Goal: Task Accomplishment & Management: Use online tool/utility

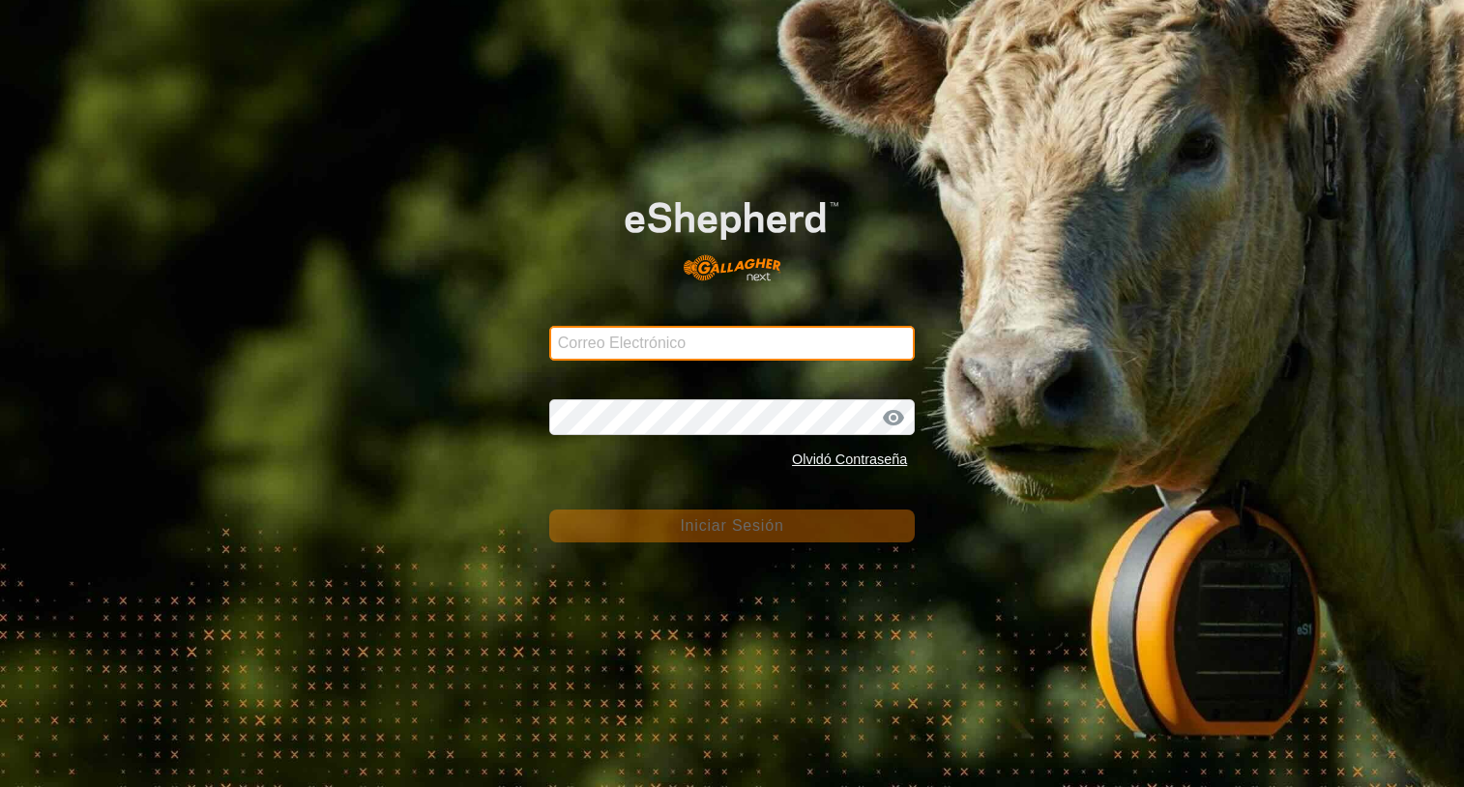
type input "[PERSON_NAME][EMAIL_ADDRESS][DOMAIN_NAME]"
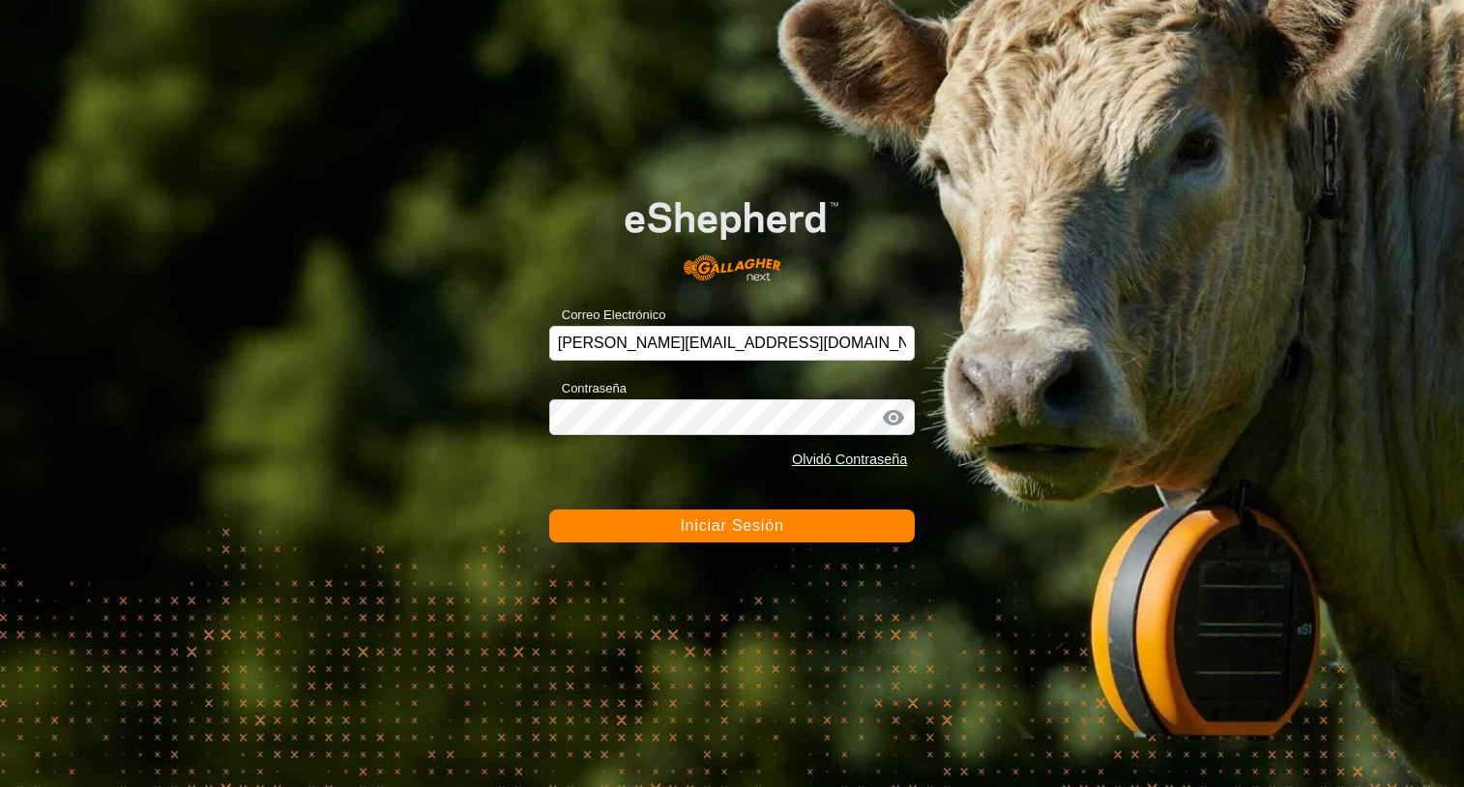
click at [736, 530] on span "Iniciar Sesión" at bounding box center [731, 525] width 103 height 16
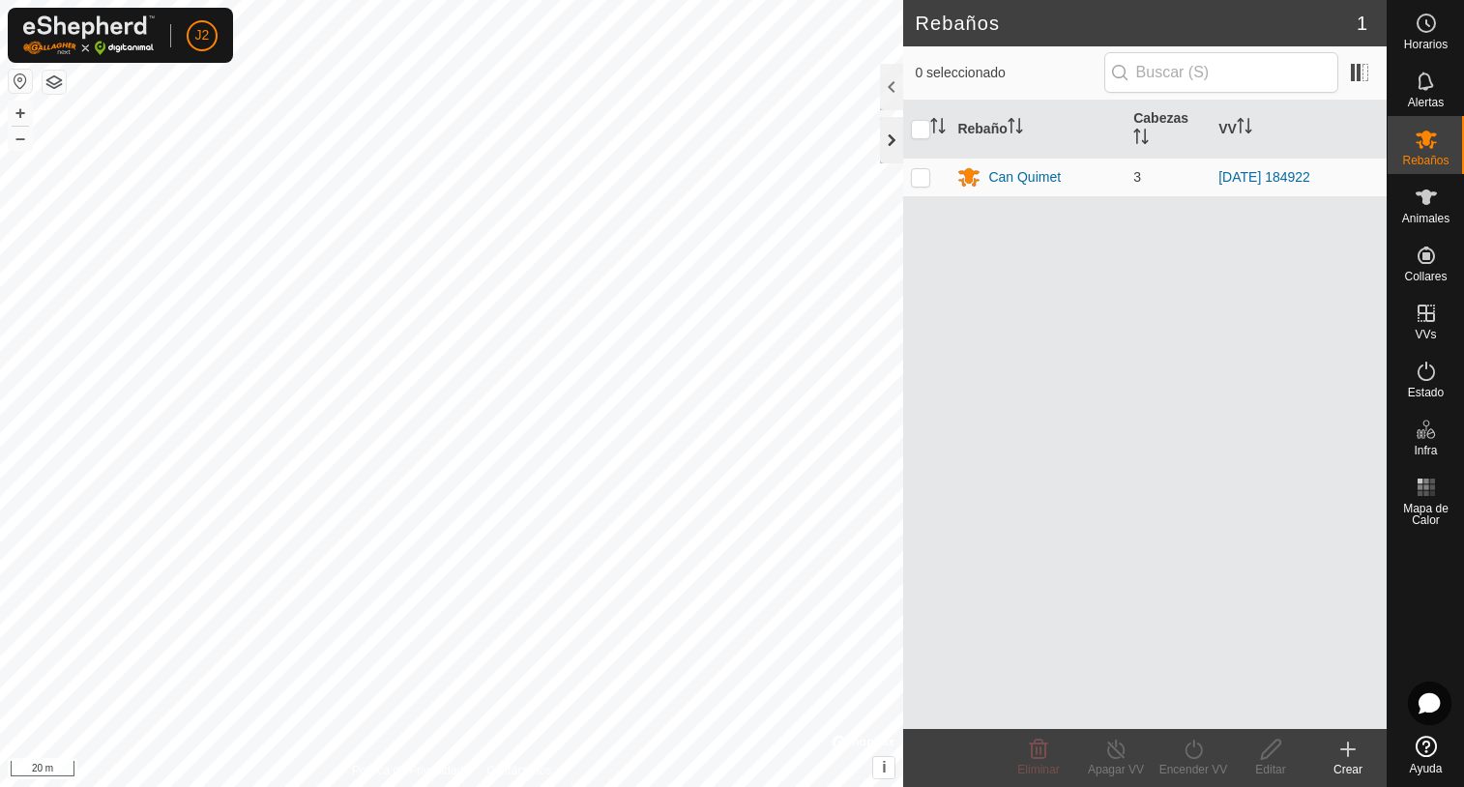
click at [891, 149] on div at bounding box center [891, 140] width 23 height 46
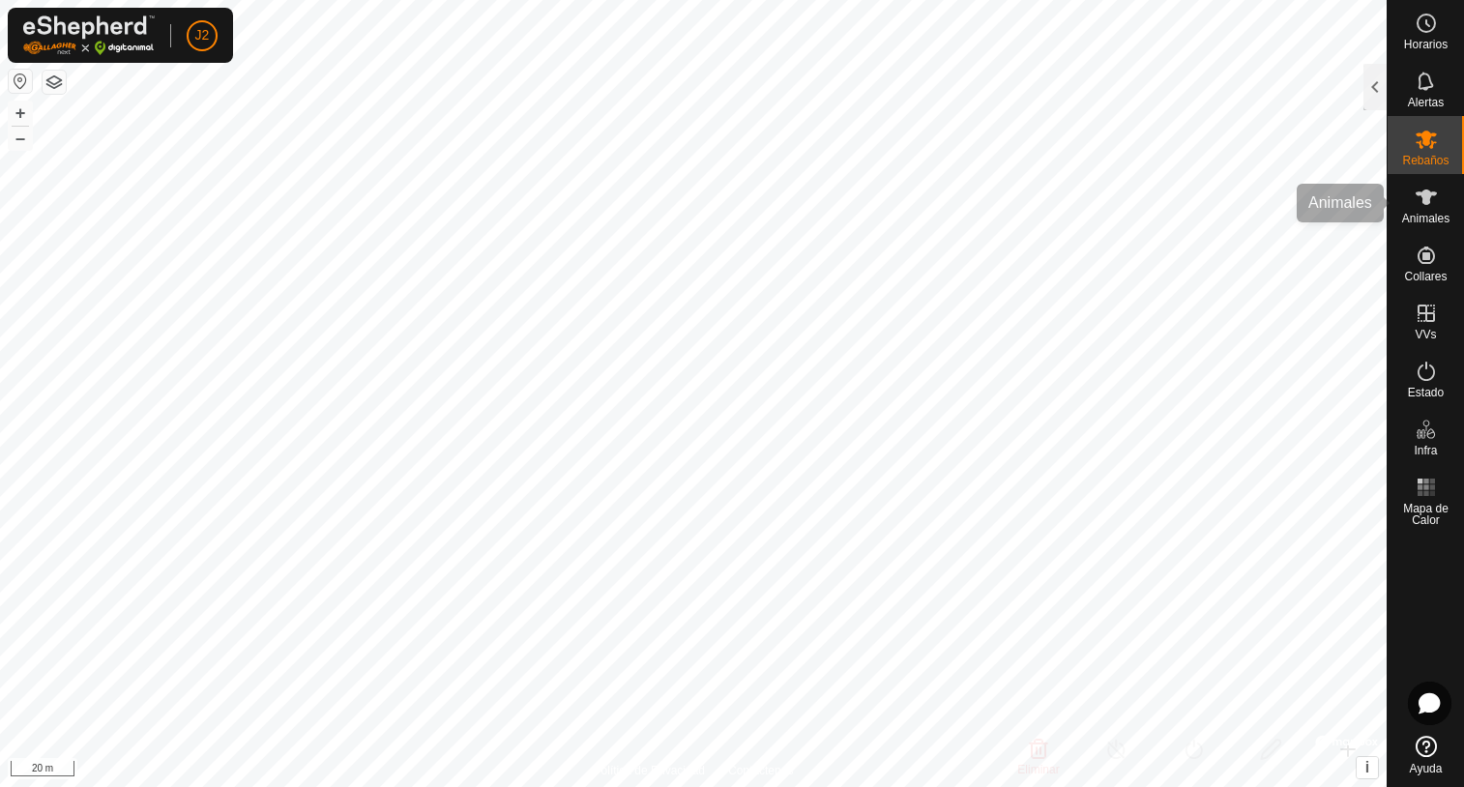
click at [1427, 196] on icon at bounding box center [1426, 197] width 21 height 15
click at [1371, 97] on div at bounding box center [1375, 87] width 23 height 46
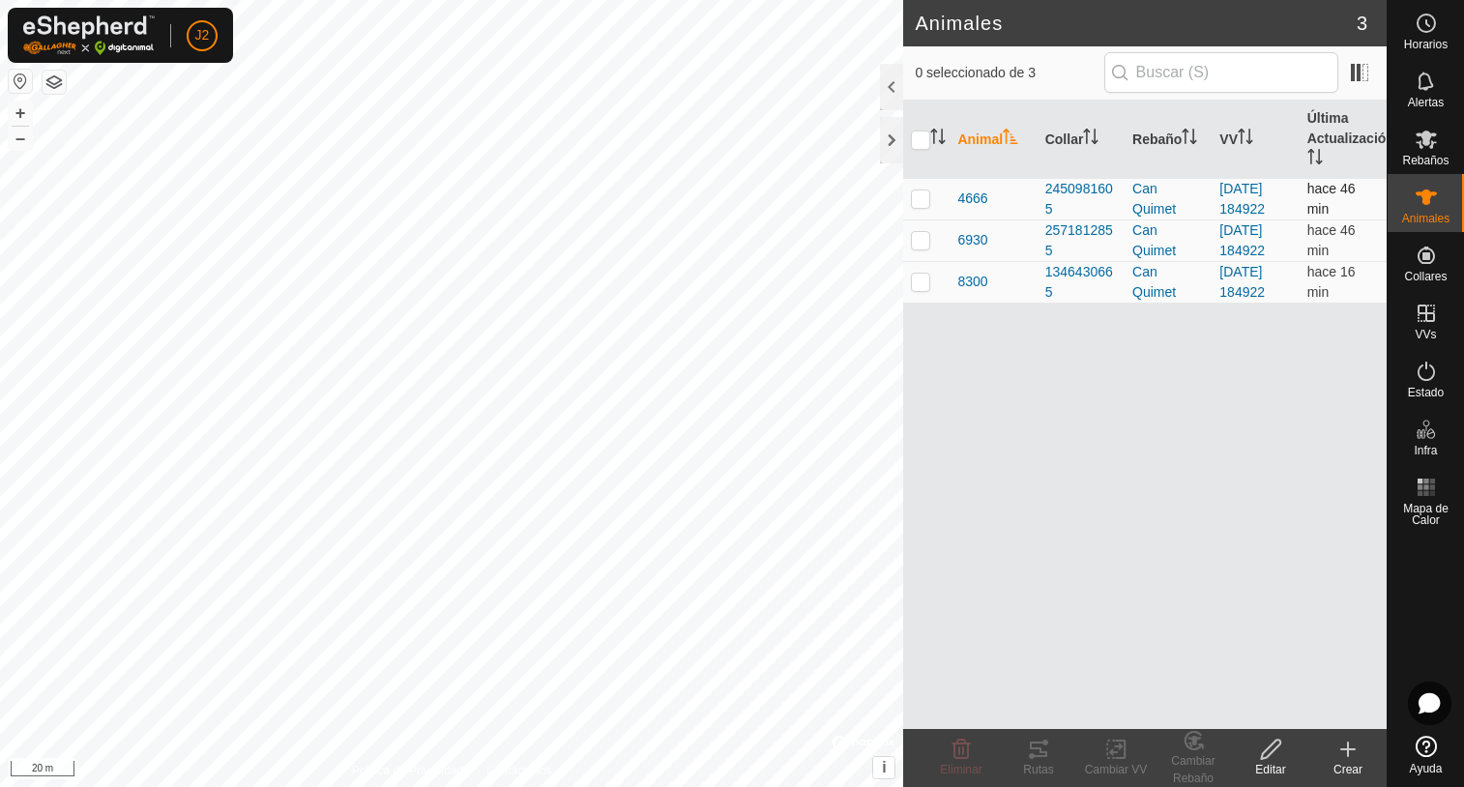
click at [929, 202] on p-checkbox at bounding box center [920, 198] width 19 height 15
click at [1045, 747] on icon at bounding box center [1038, 749] width 23 height 23
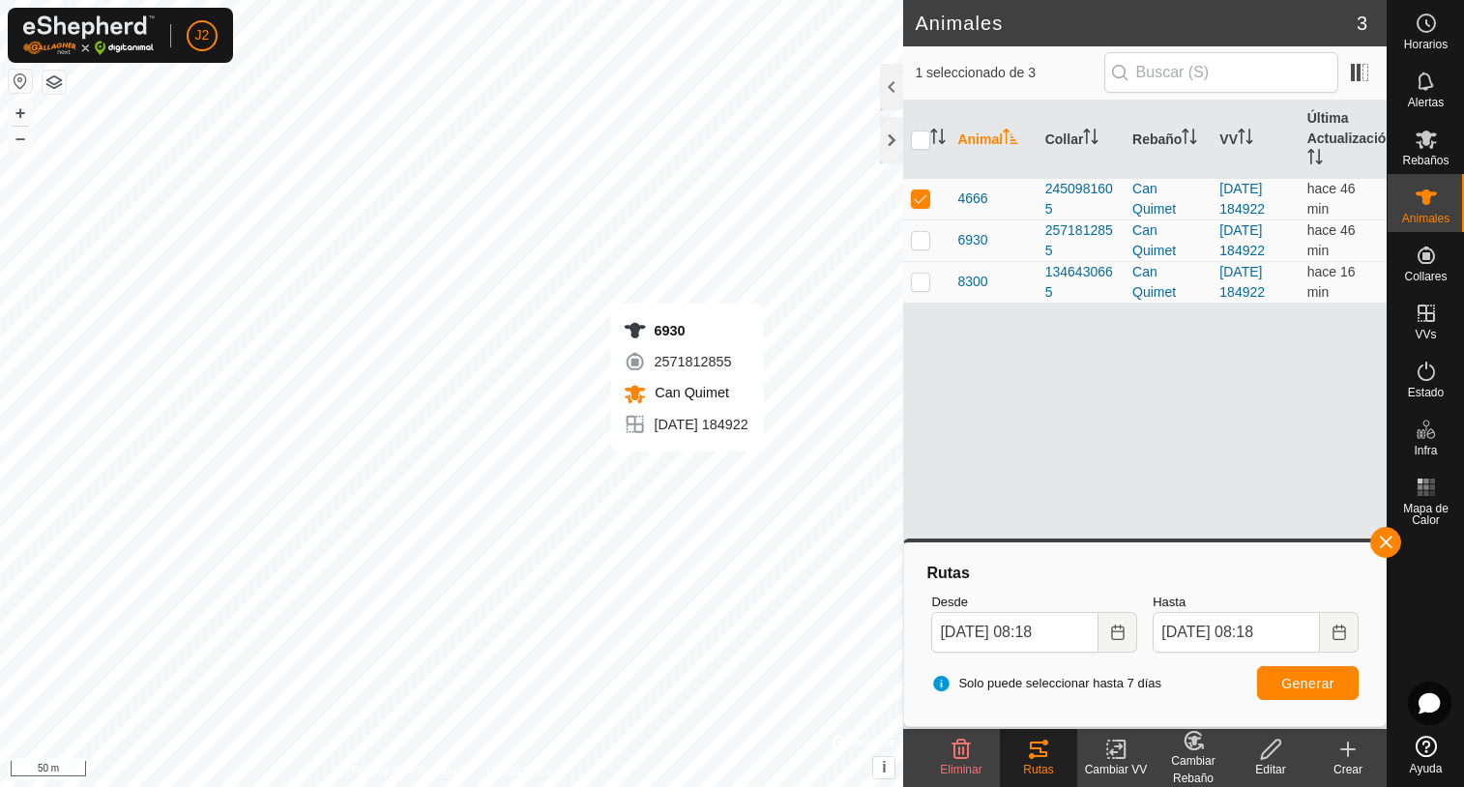
checkbox input "false"
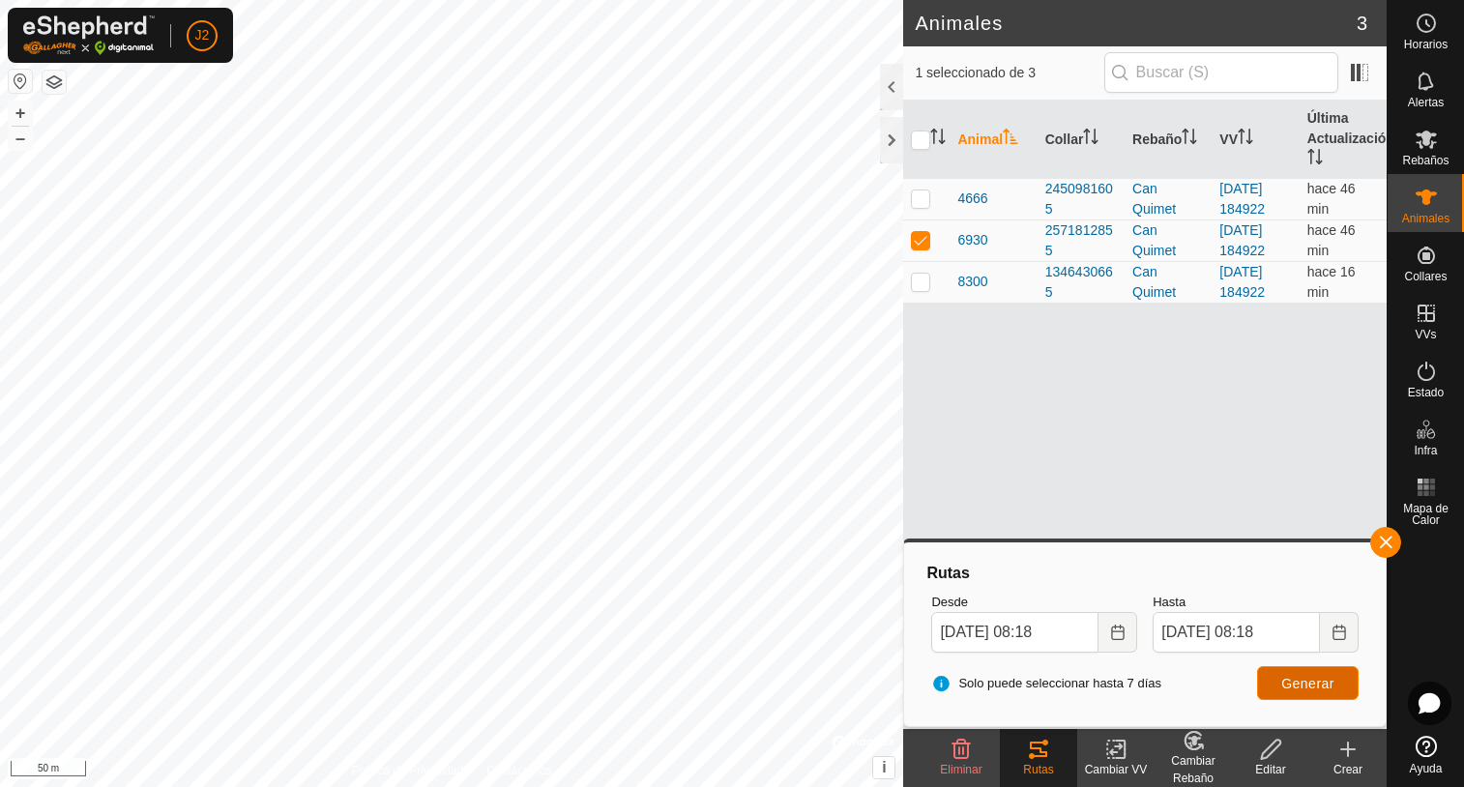
click at [1323, 677] on span "Generar" at bounding box center [1307, 683] width 53 height 15
click at [1315, 683] on span "Generar" at bounding box center [1307, 683] width 53 height 15
checkbox input "false"
checkbox input "true"
click at [1306, 679] on span "Generar" at bounding box center [1307, 683] width 53 height 15
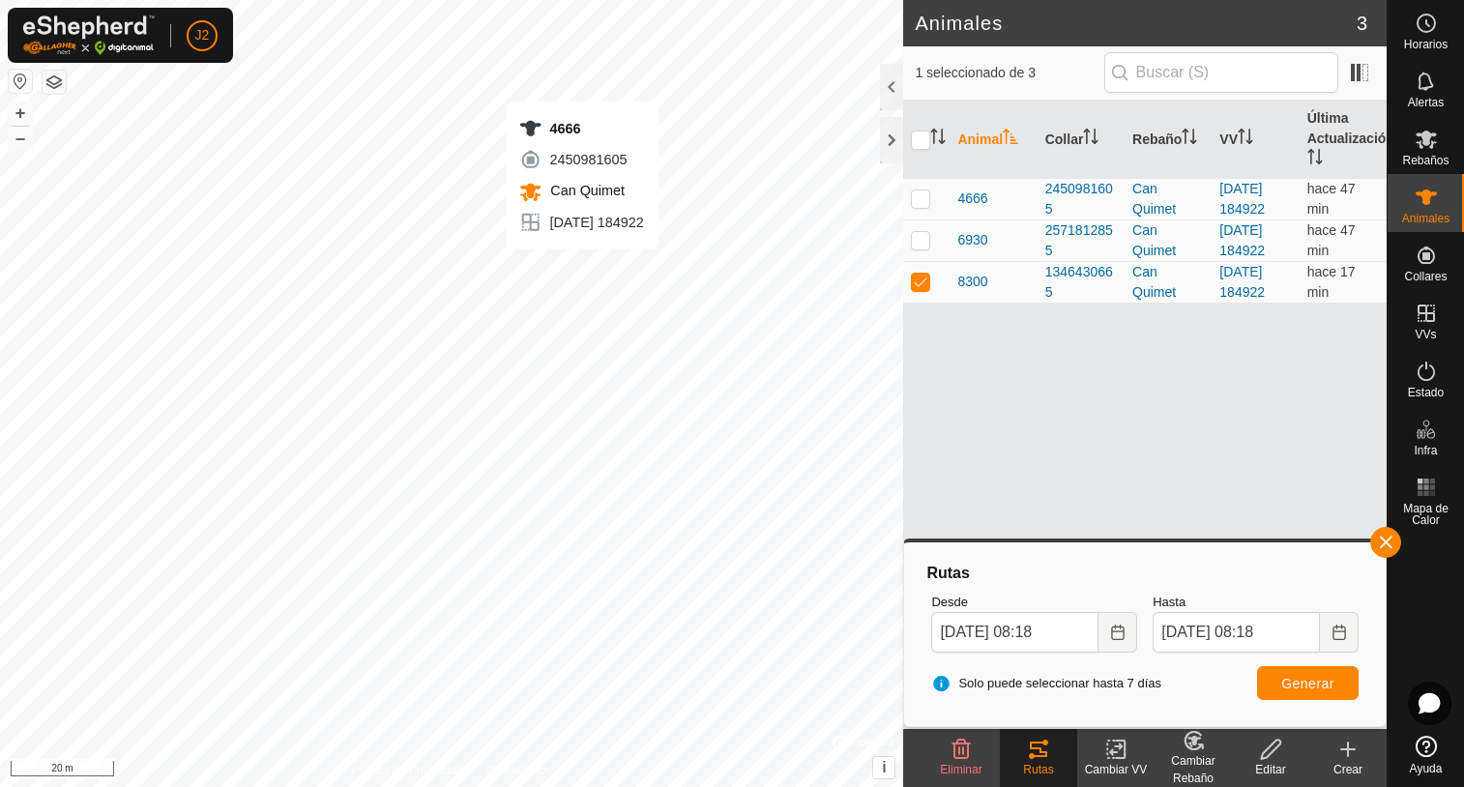
checkbox input "true"
checkbox input "false"
click at [1314, 679] on span "Generar" at bounding box center [1307, 683] width 53 height 15
click at [888, 98] on div at bounding box center [891, 87] width 23 height 46
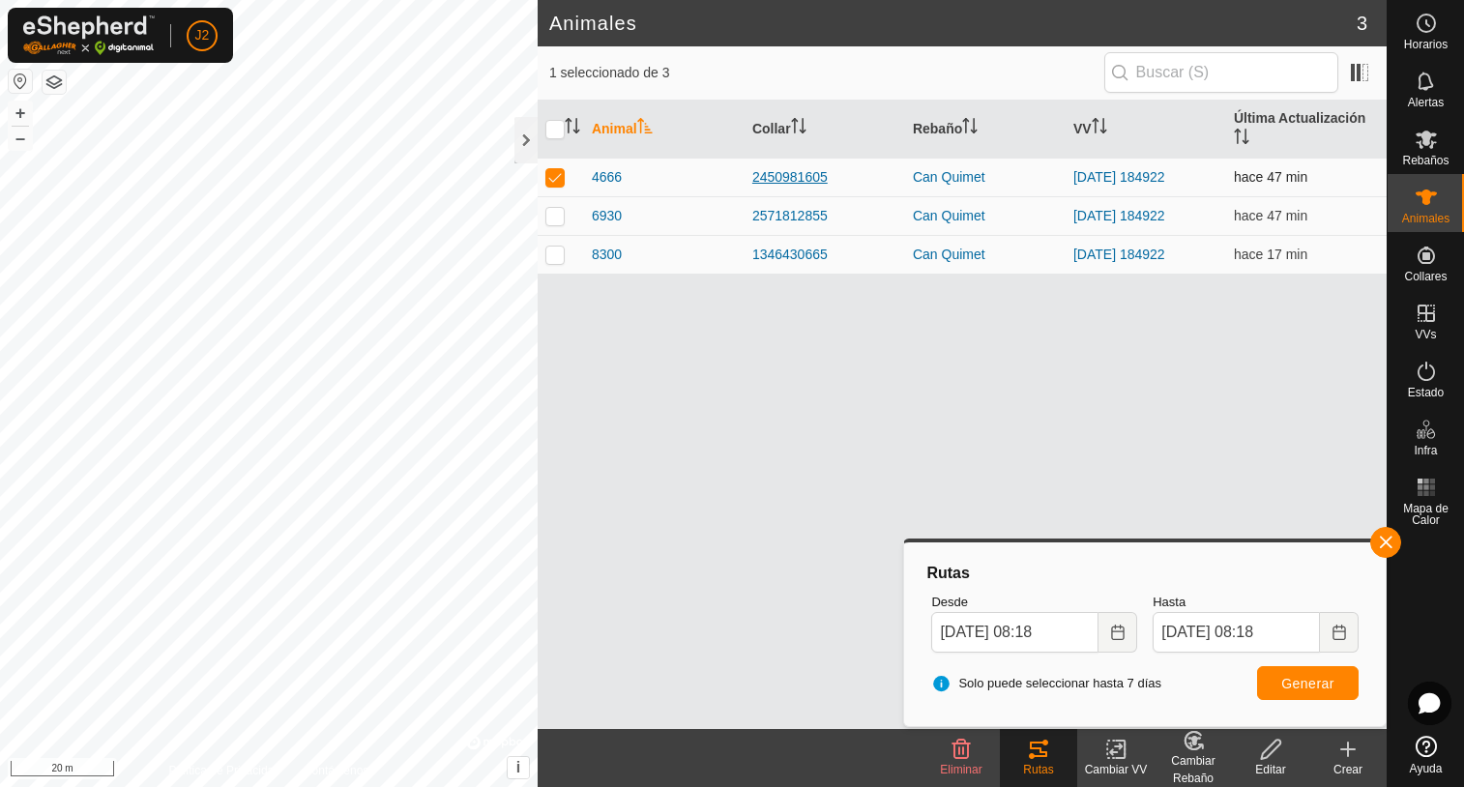
click at [787, 179] on div "2450981605" at bounding box center [824, 177] width 145 height 20
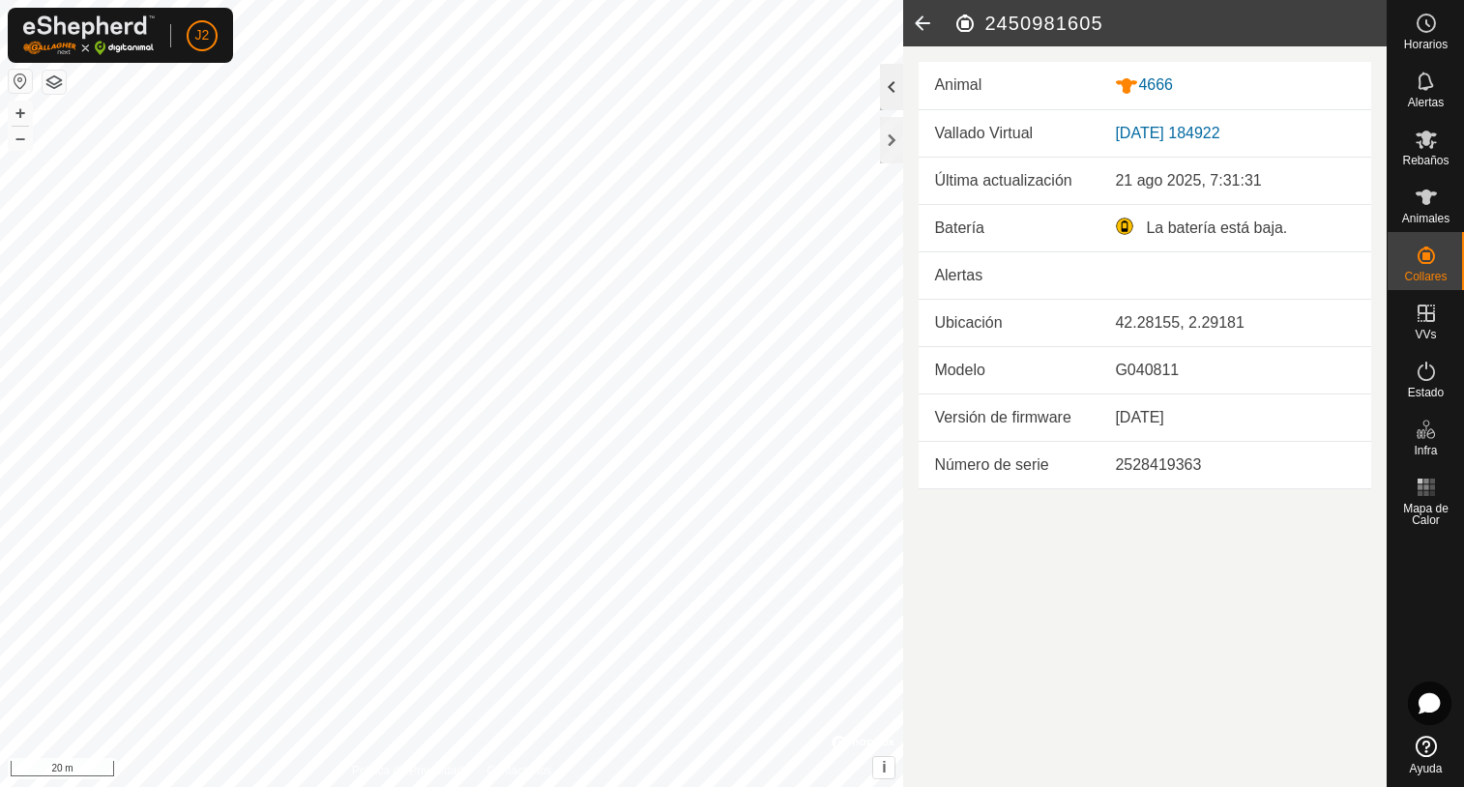
click at [894, 100] on div at bounding box center [891, 87] width 23 height 46
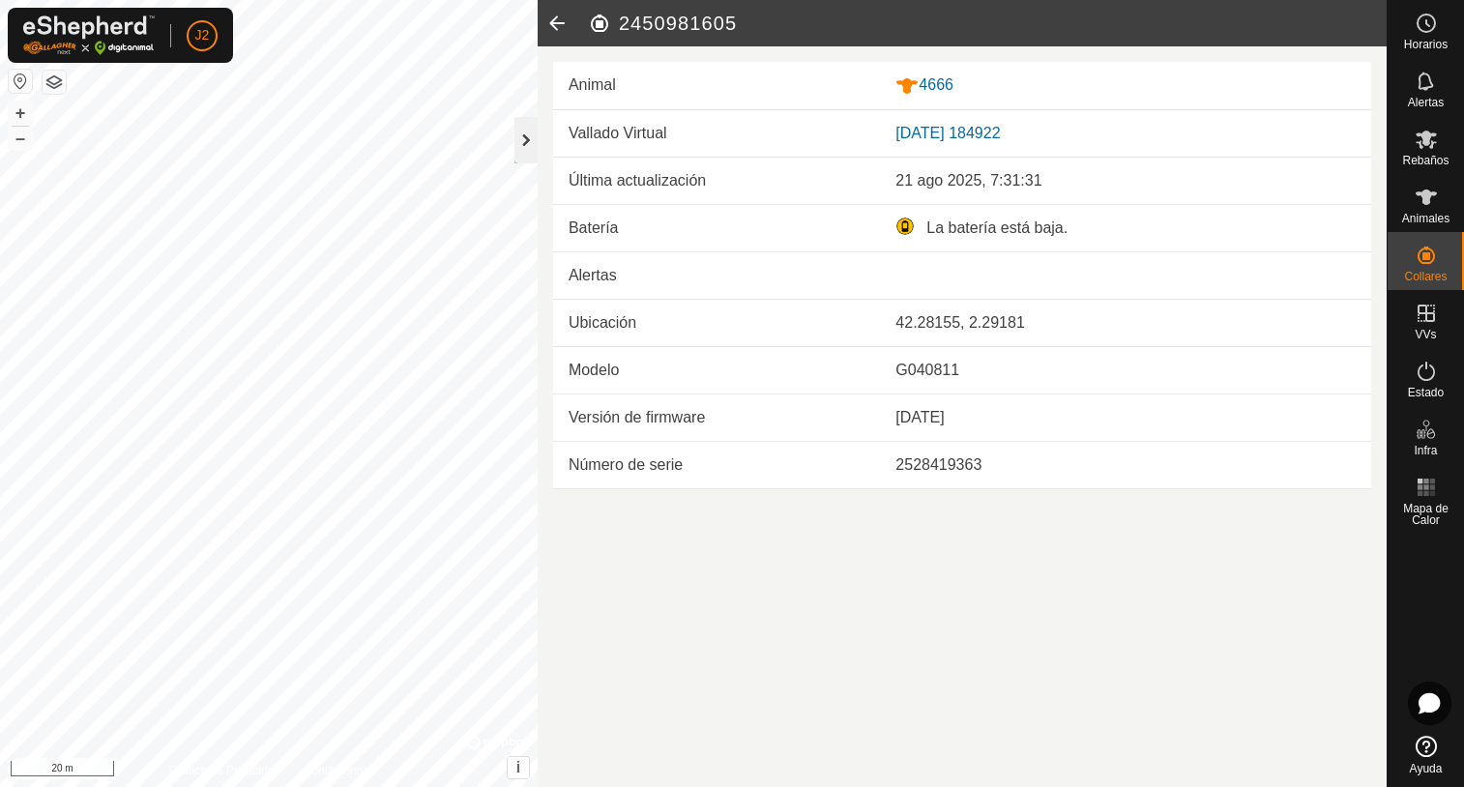
click at [518, 144] on div at bounding box center [525, 140] width 23 height 46
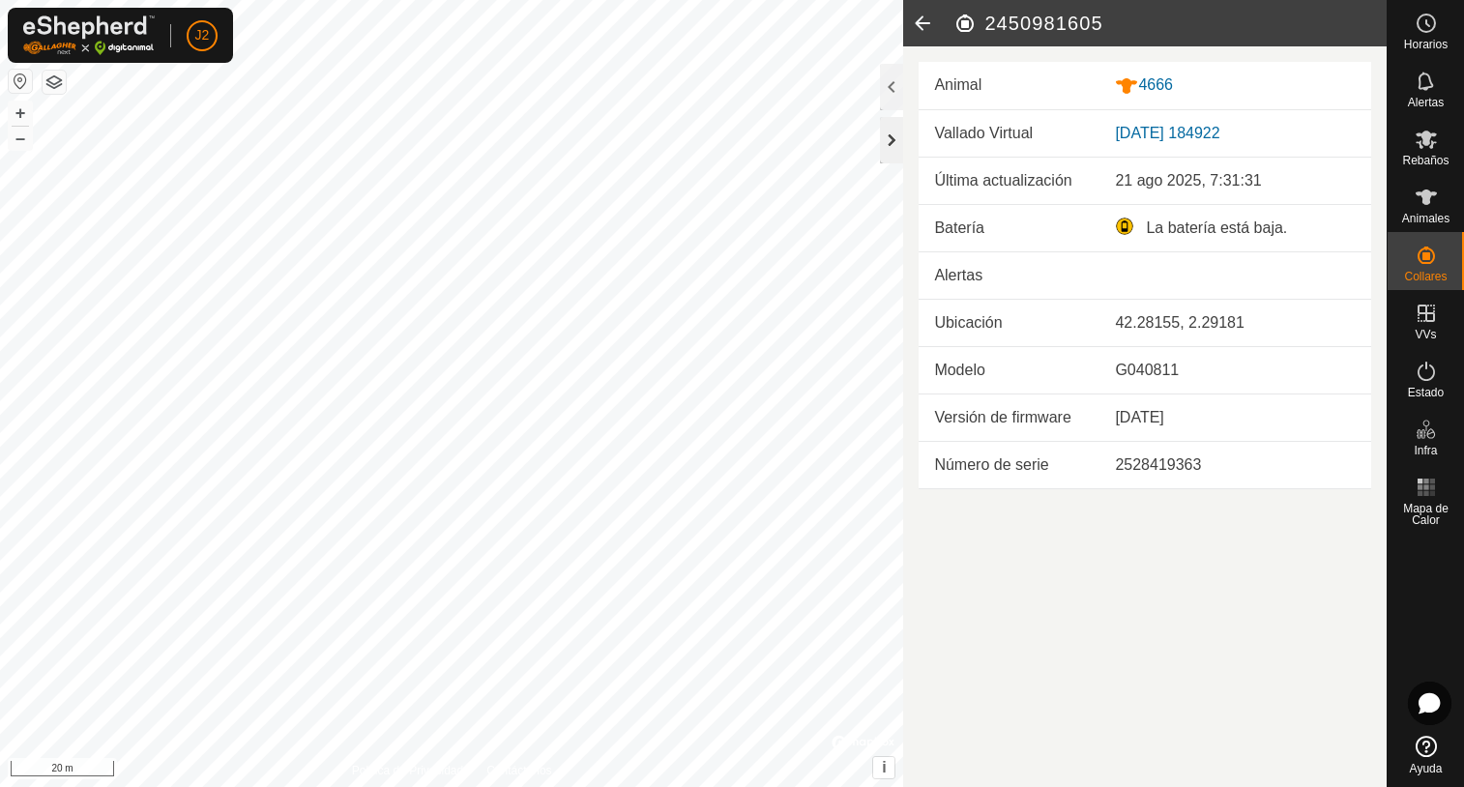
click at [887, 143] on div at bounding box center [891, 140] width 23 height 46
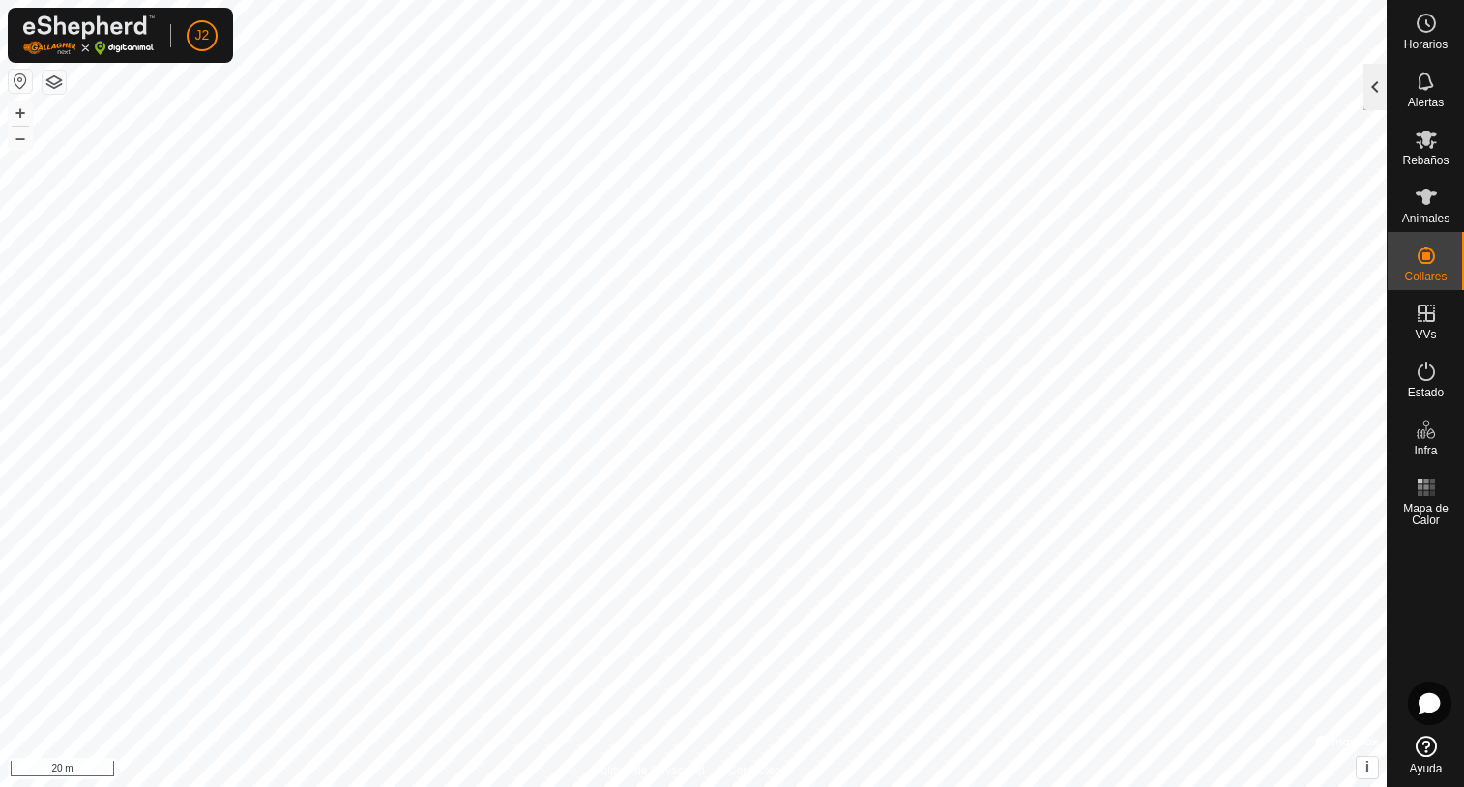
click at [1378, 103] on div at bounding box center [1375, 87] width 23 height 46
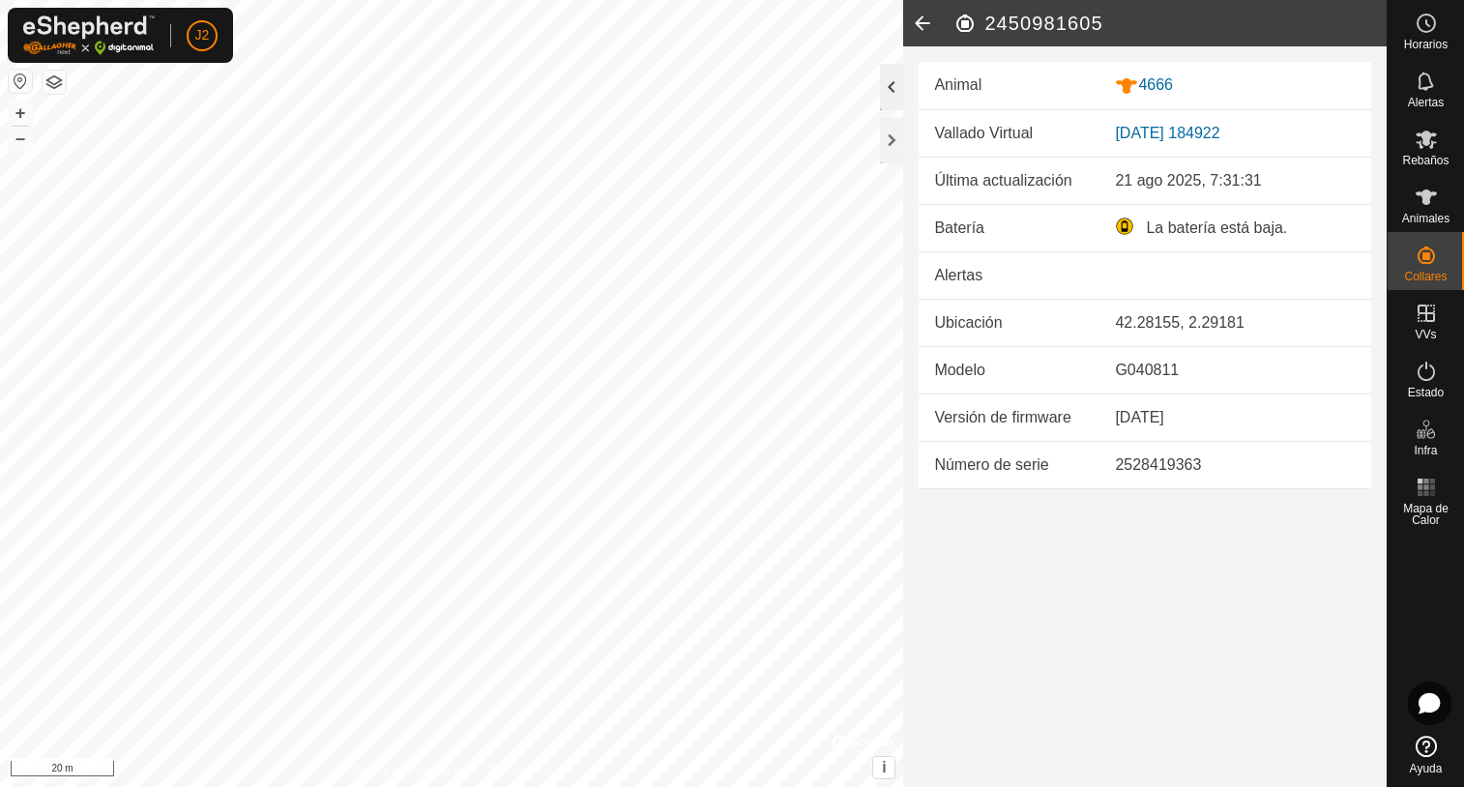
click at [888, 94] on div at bounding box center [891, 87] width 23 height 46
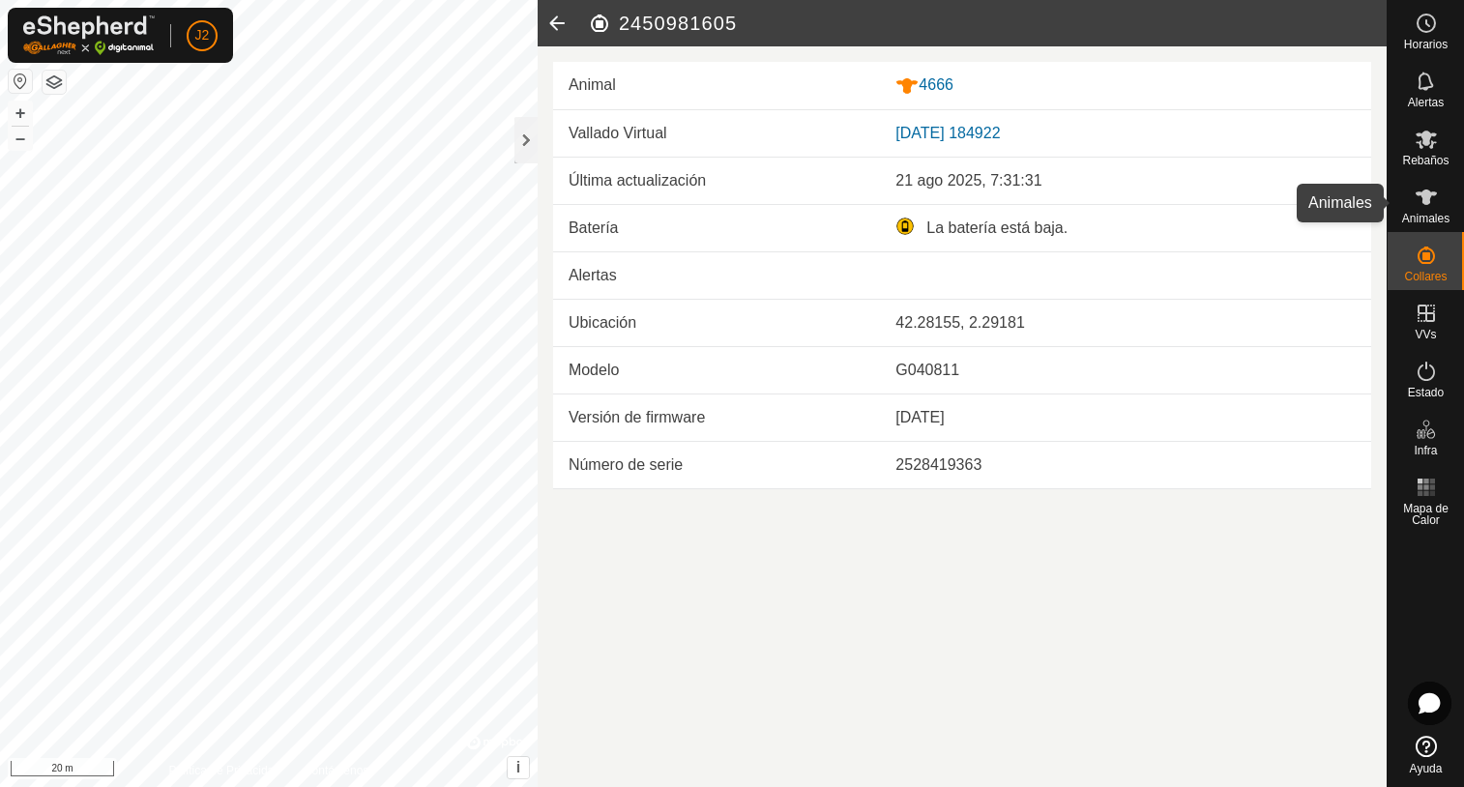
click at [1428, 211] on es-animals-svg-icon at bounding box center [1426, 197] width 35 height 31
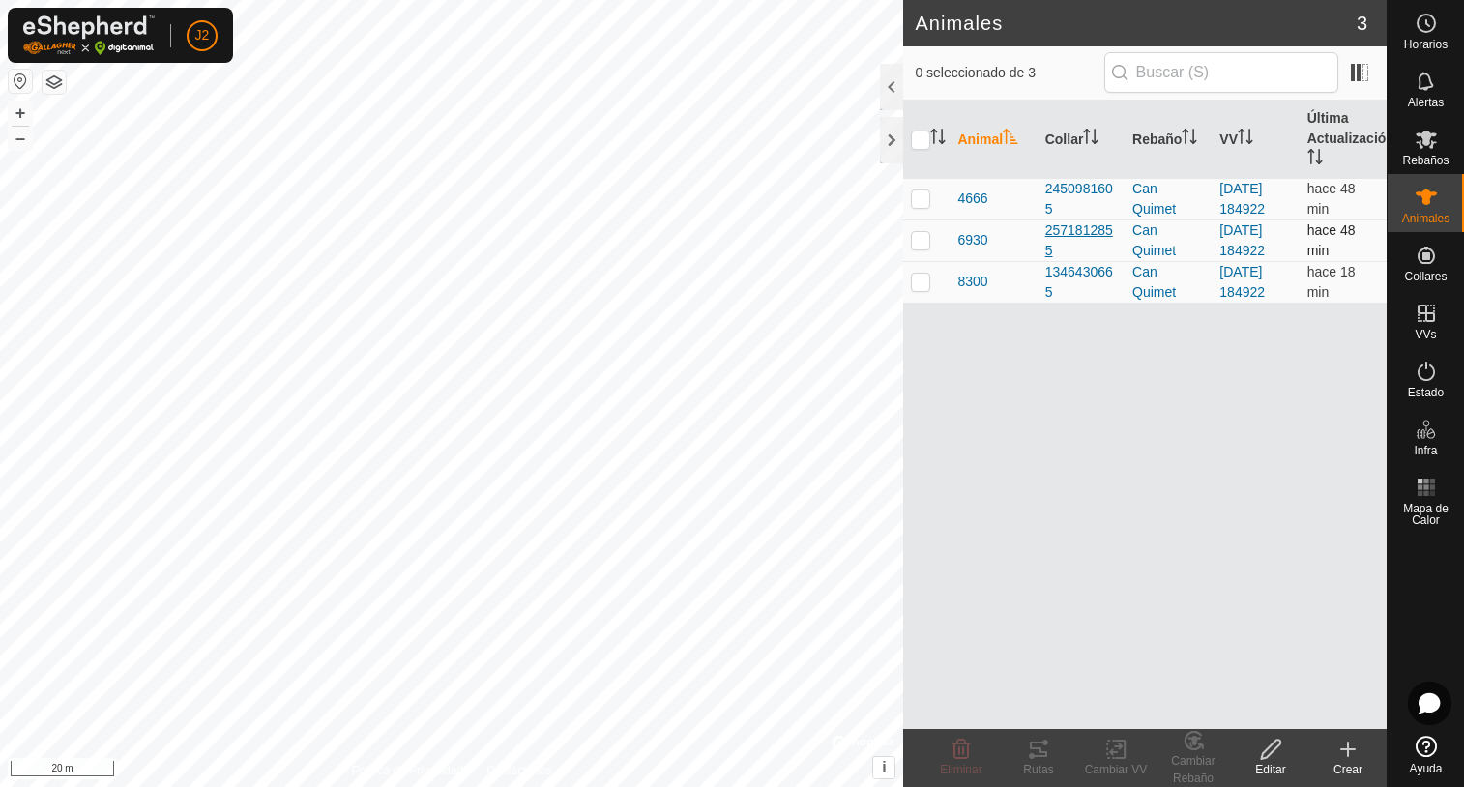
click at [1071, 235] on div "2571812855" at bounding box center [1081, 240] width 72 height 41
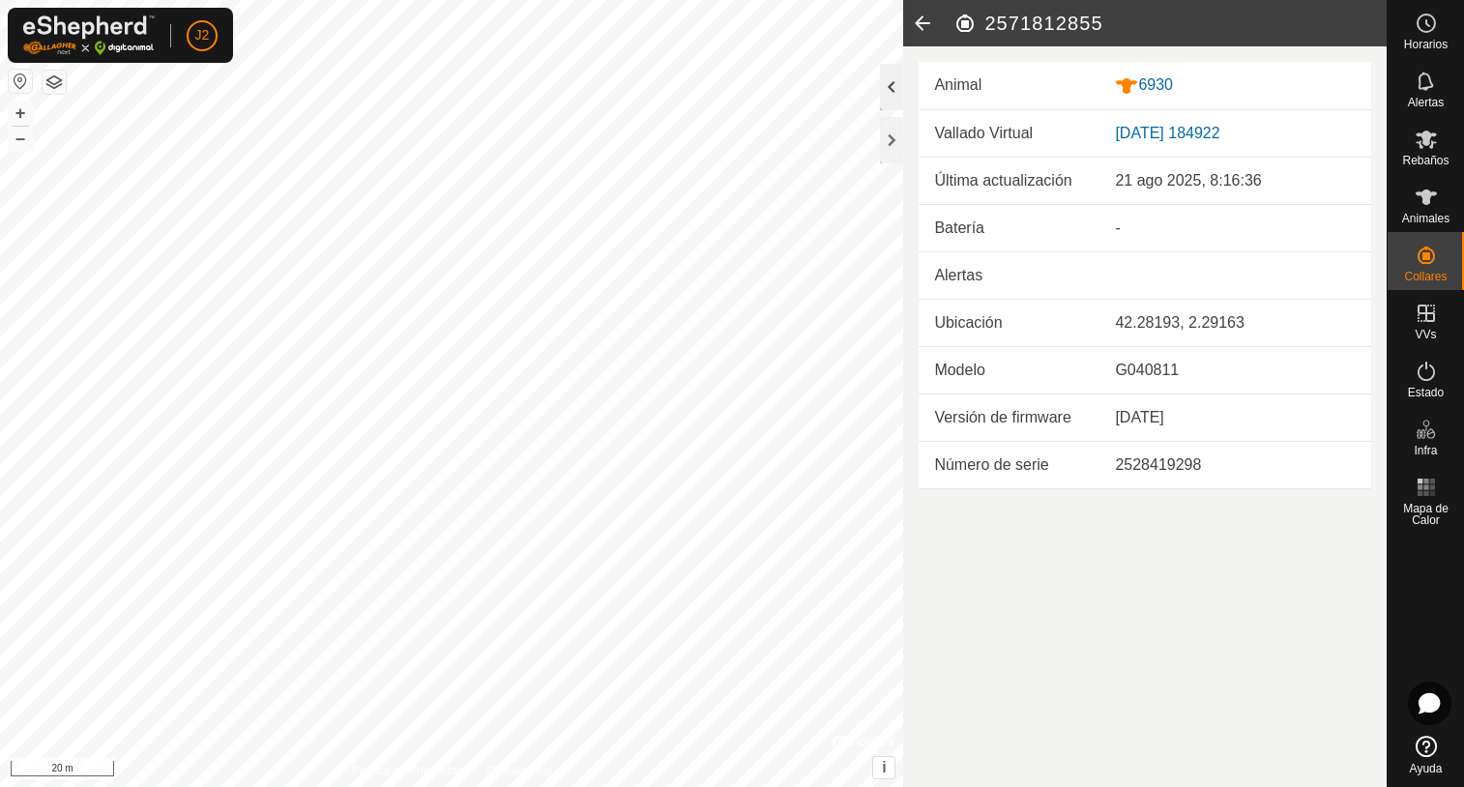
click at [891, 85] on div at bounding box center [891, 87] width 23 height 46
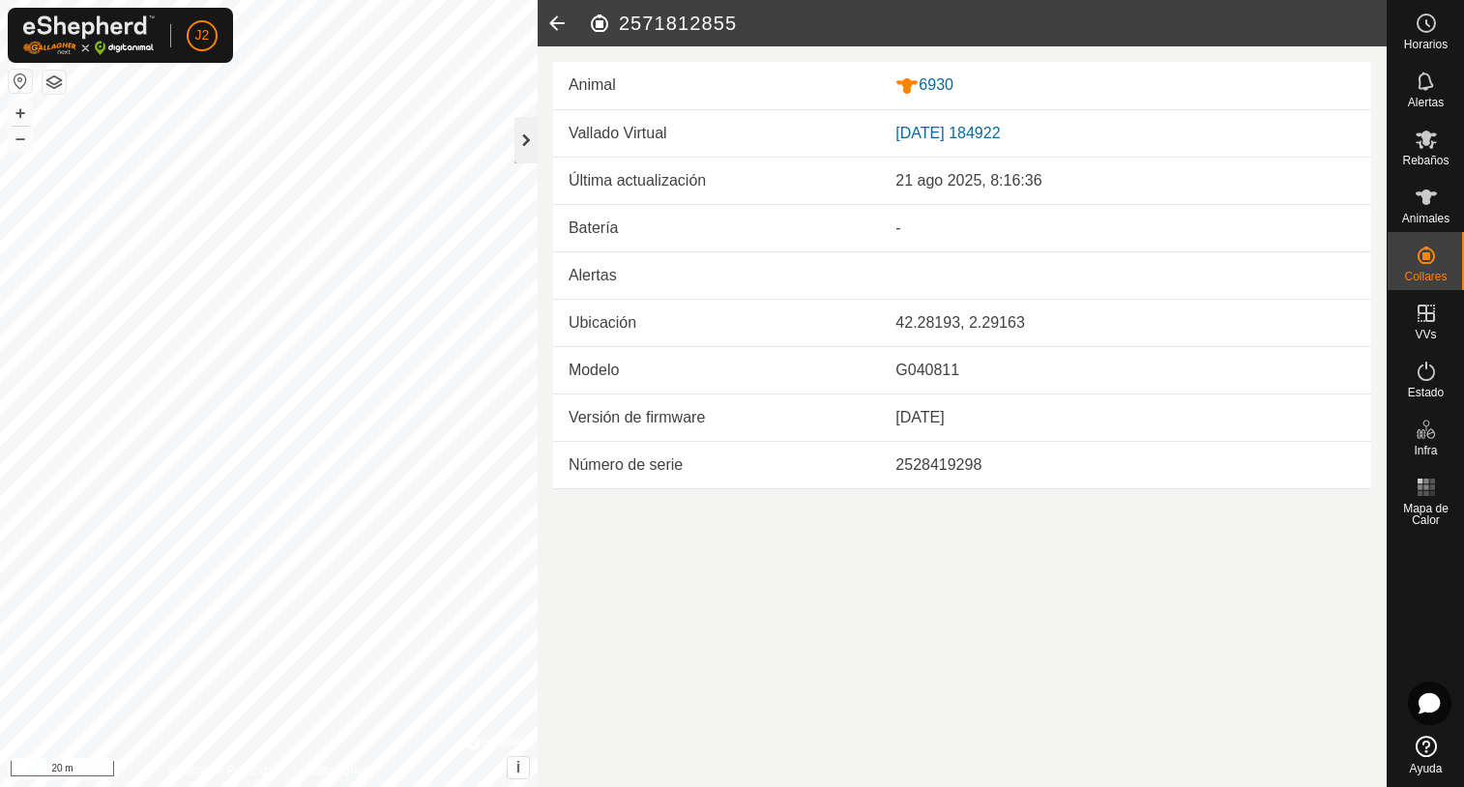
click at [529, 152] on div at bounding box center [525, 140] width 23 height 46
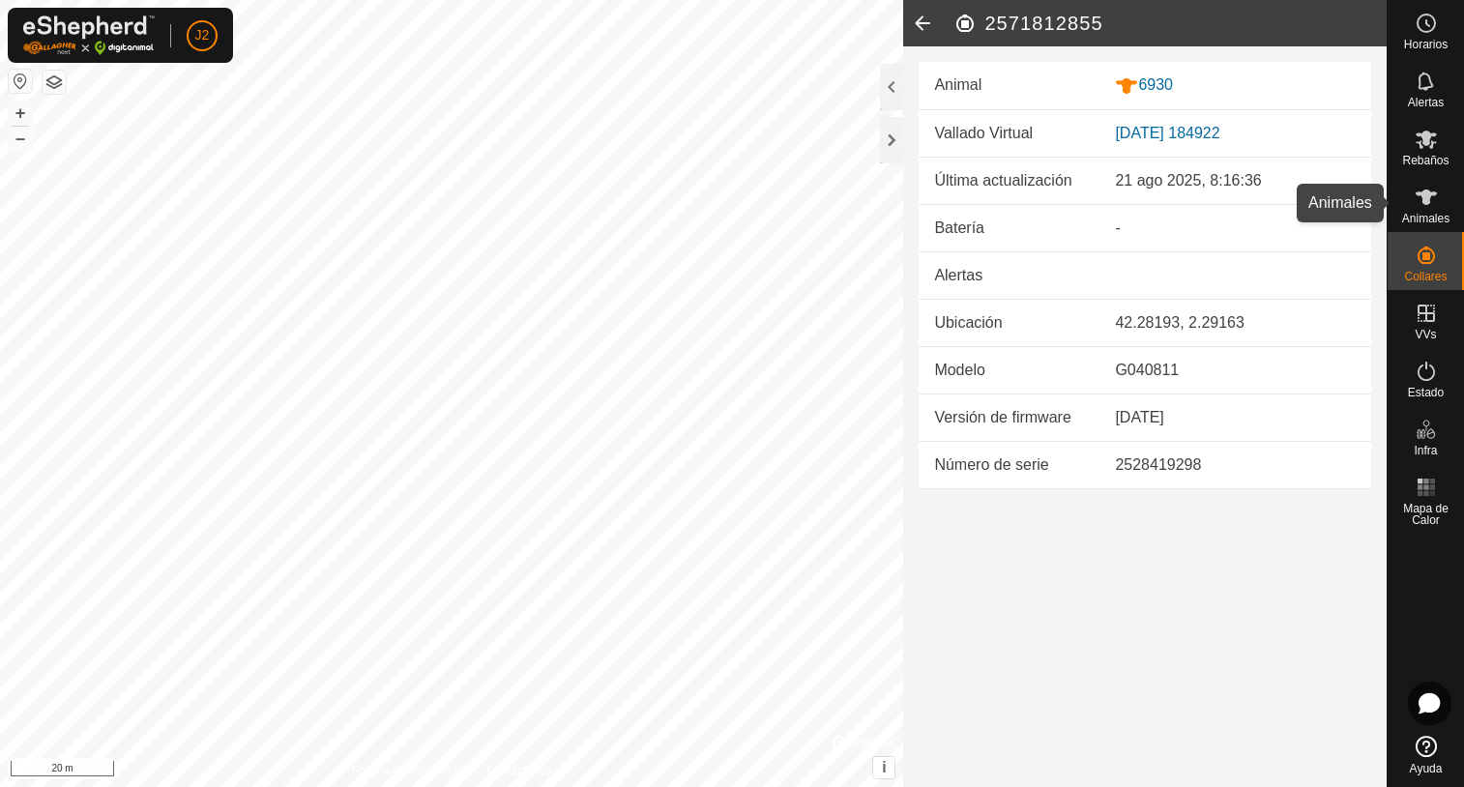
click at [1420, 219] on span "Animales" at bounding box center [1425, 219] width 47 height 12
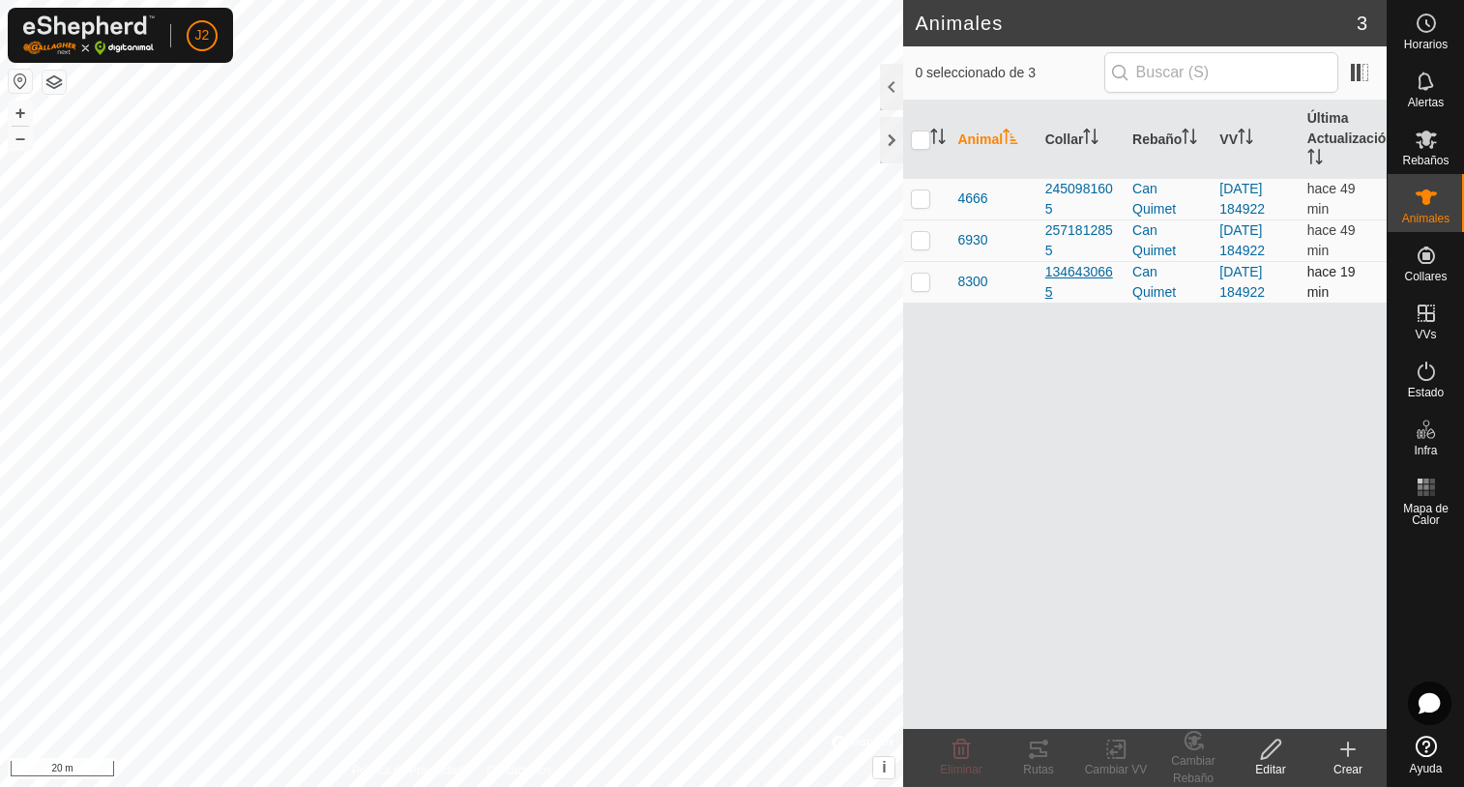
click at [1084, 278] on div "1346430665" at bounding box center [1081, 282] width 72 height 41
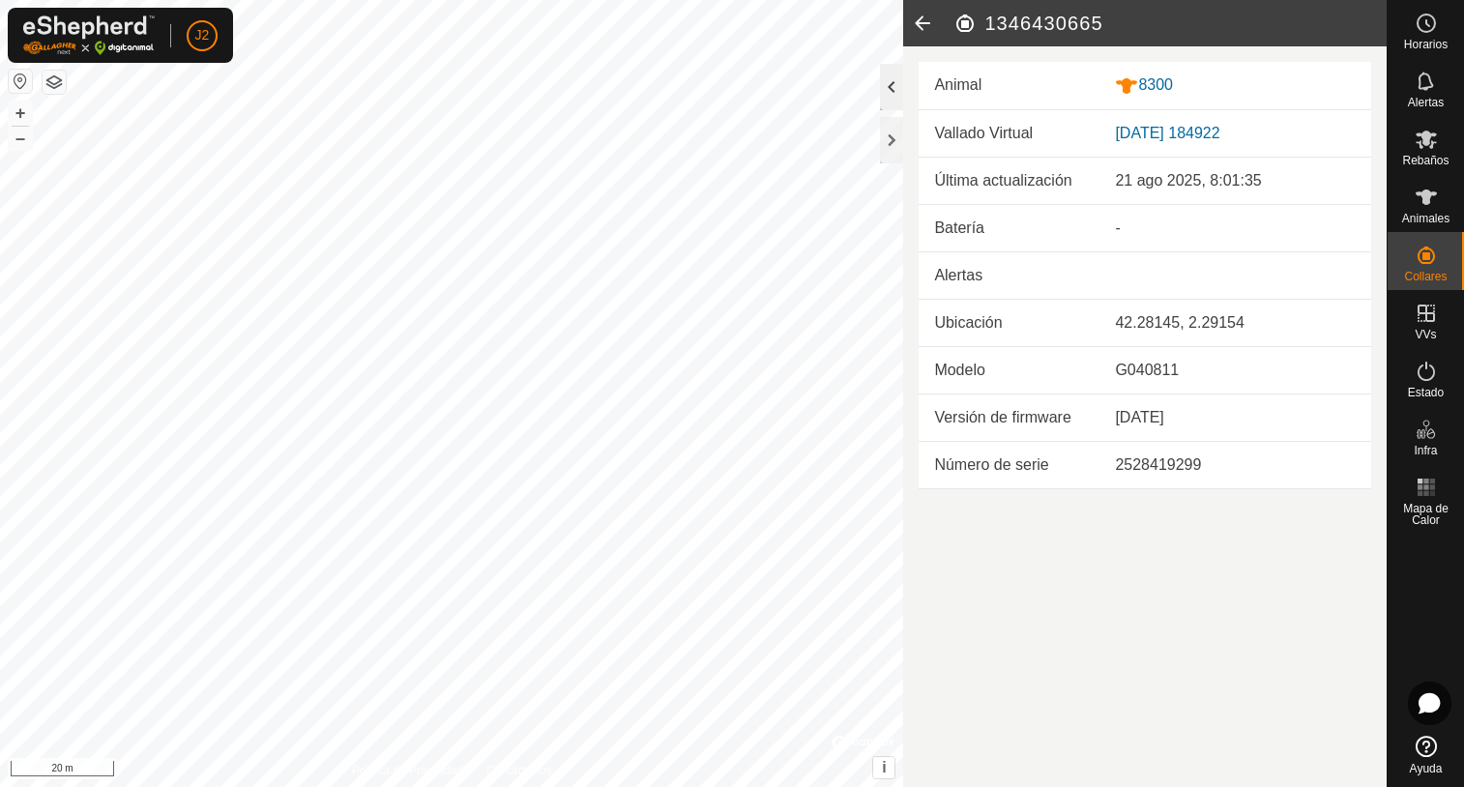
click at [893, 92] on div at bounding box center [891, 87] width 23 height 46
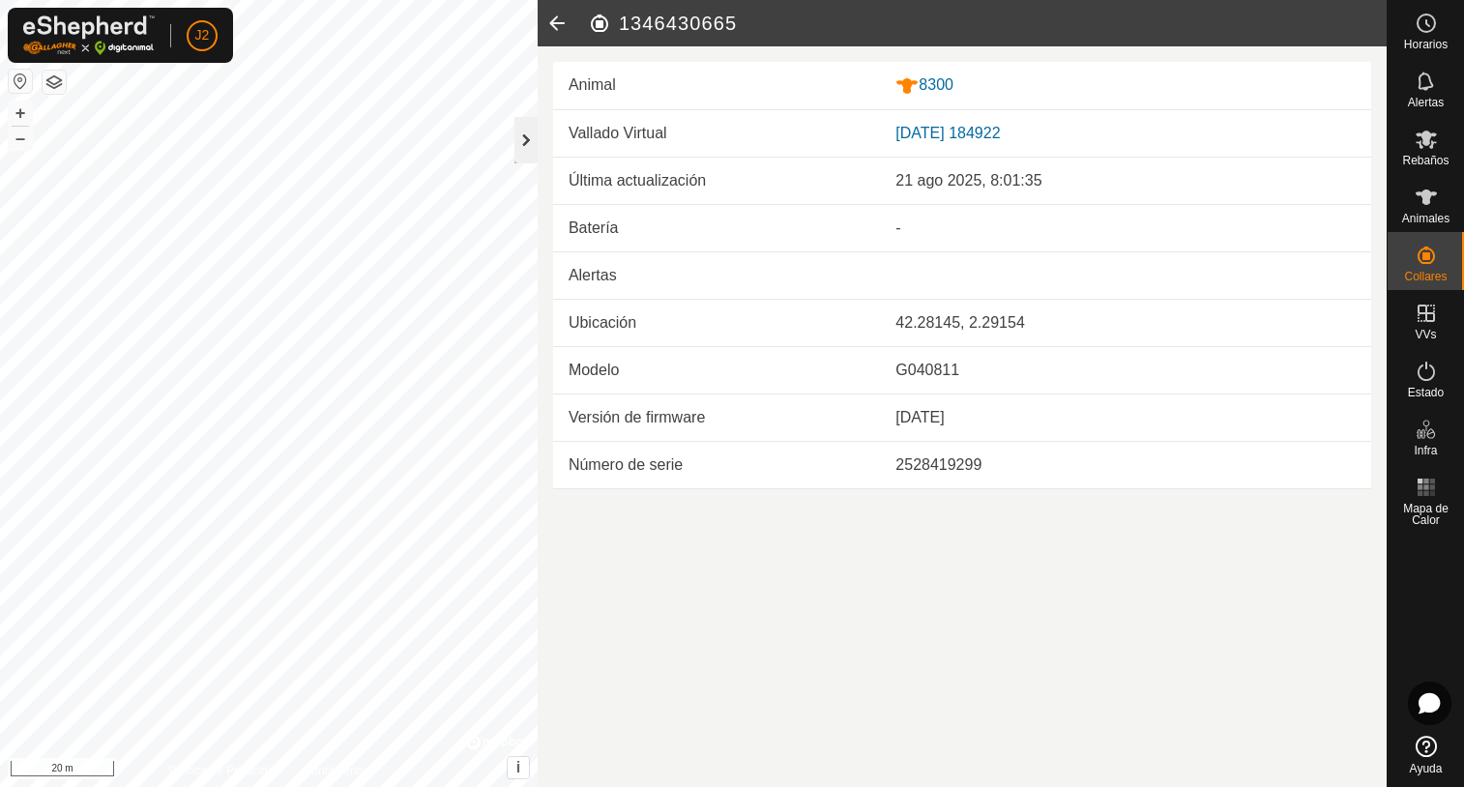
click at [524, 148] on div at bounding box center [525, 140] width 23 height 46
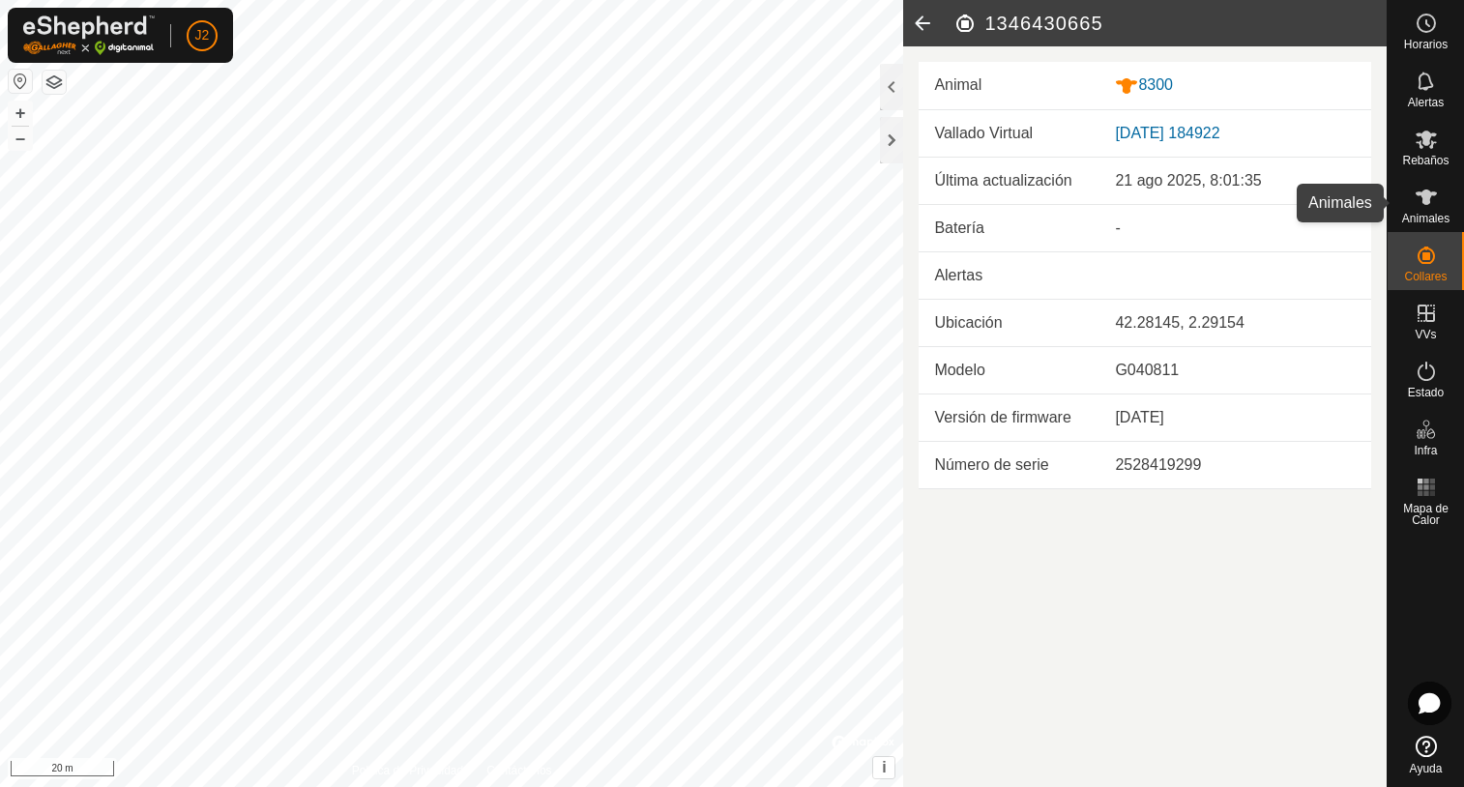
click at [1416, 204] on icon at bounding box center [1426, 197] width 23 height 23
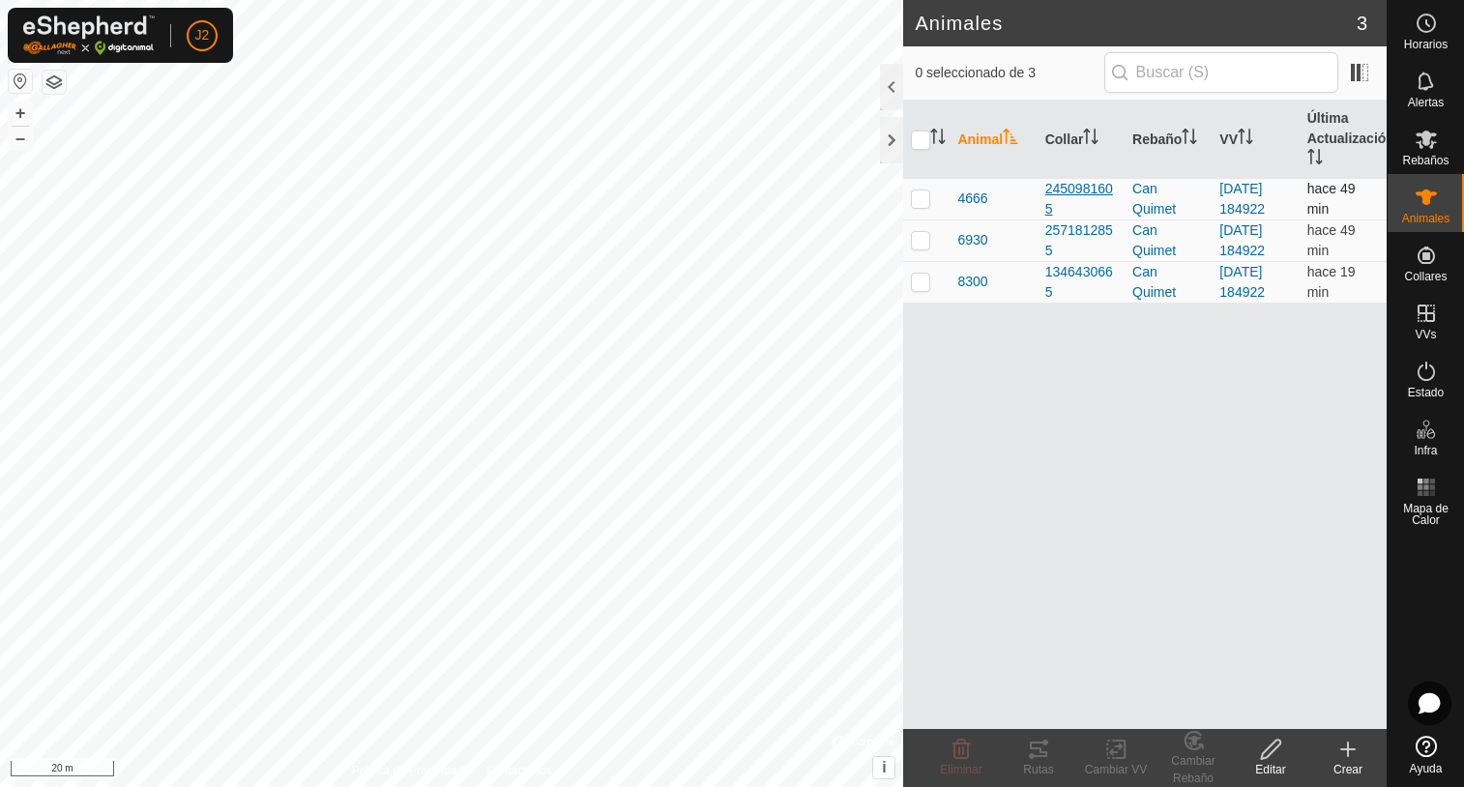
click at [1050, 187] on div "2450981605" at bounding box center [1081, 199] width 72 height 41
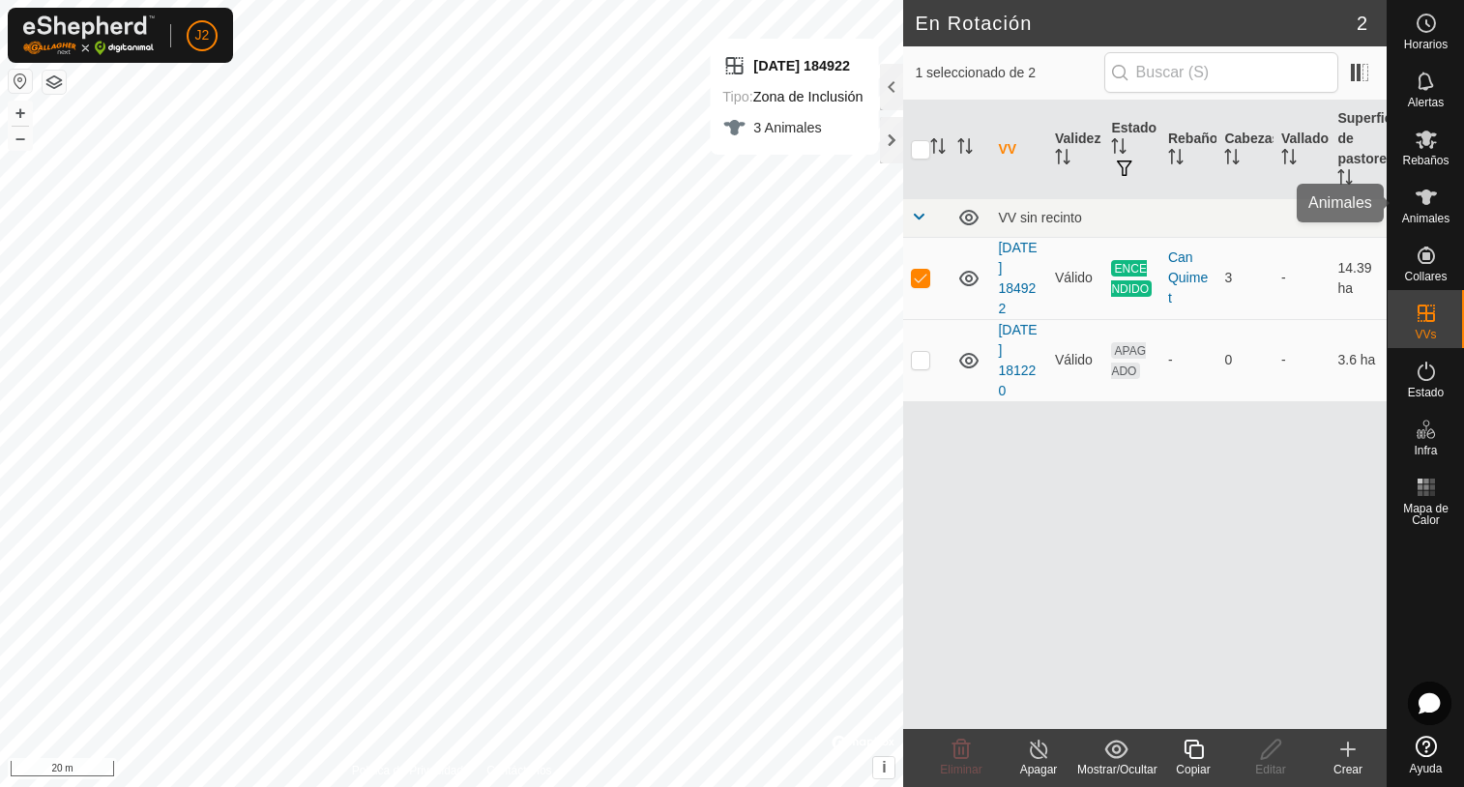
click at [1425, 209] on es-animals-svg-icon at bounding box center [1426, 197] width 35 height 31
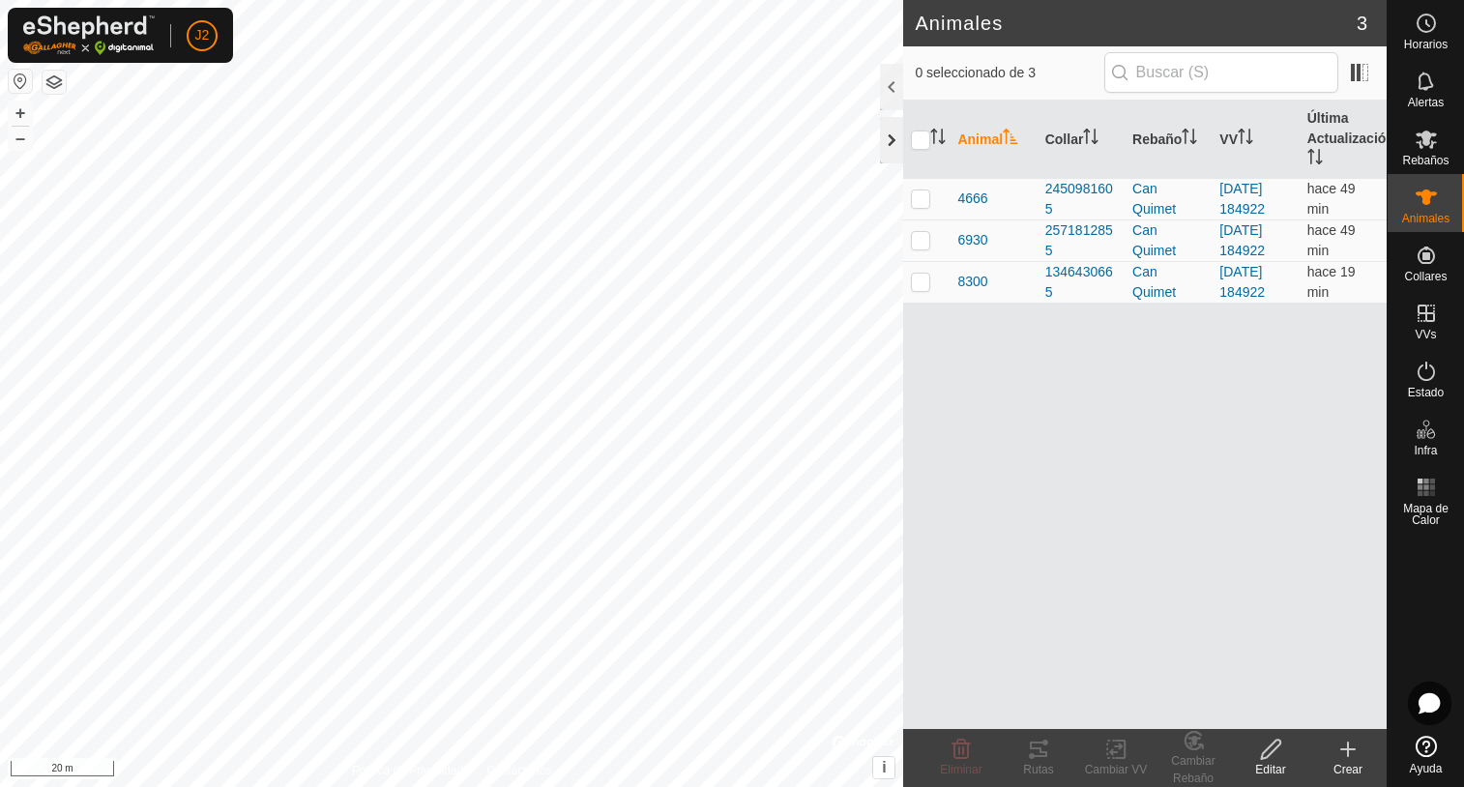
click at [885, 143] on div at bounding box center [891, 140] width 23 height 46
